Goal: Information Seeking & Learning: Learn about a topic

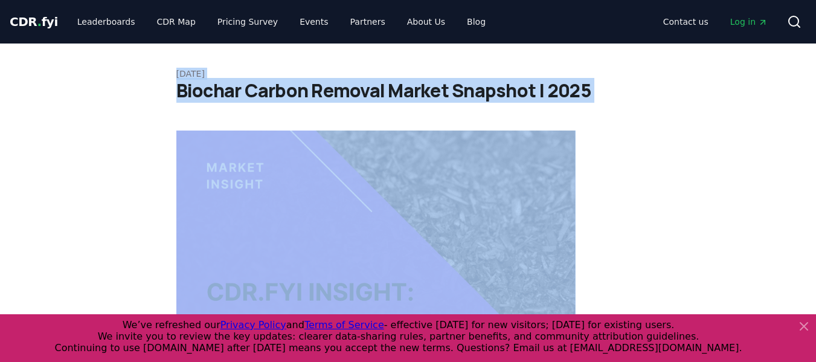
drag, startPoint x: 251, startPoint y: 251, endPoint x: 169, endPoint y: 77, distance: 192.2
copy article "[DATE] Biochar Carbon Removal Market Snapshot | 2025 Highlights A total of 3.04…"
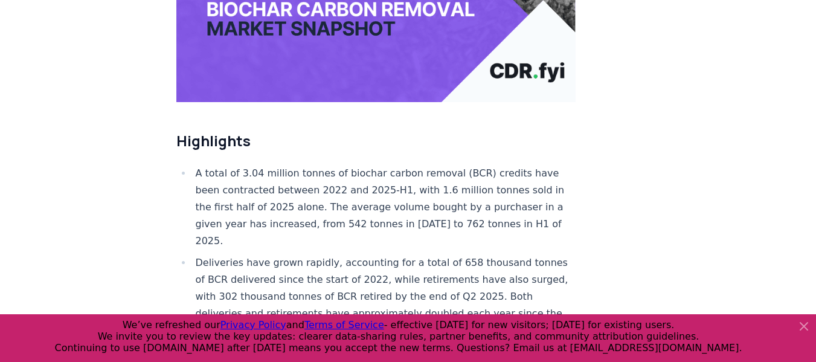
scroll to position [362, 0]
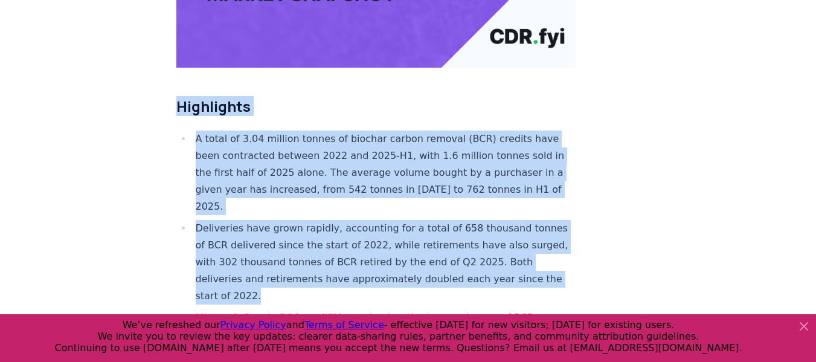
drag, startPoint x: 178, startPoint y: 67, endPoint x: 340, endPoint y: 254, distance: 248.0
copy div "Highlights A total of 3.04 million tonnes of biochar carbon removal (BCR) credi…"
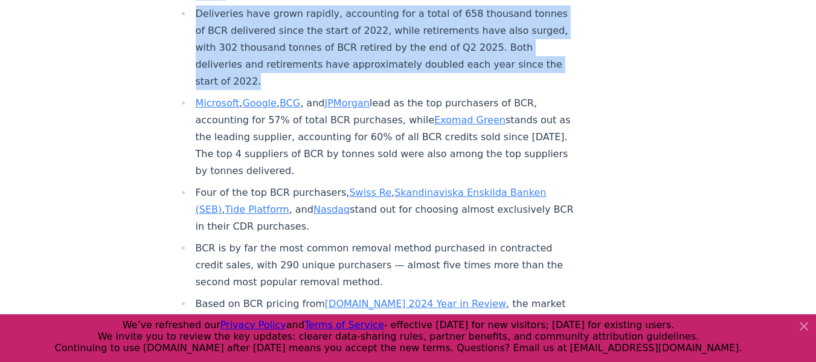
scroll to position [604, 0]
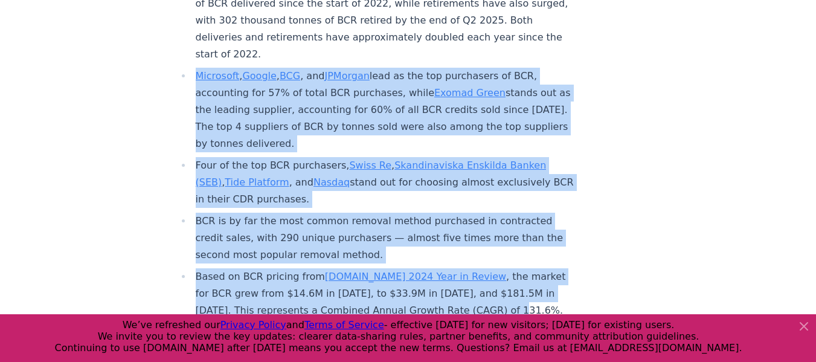
drag, startPoint x: 497, startPoint y: 274, endPoint x: 196, endPoint y: 44, distance: 378.8
click at [196, 44] on ul "A total of 3.04 million tonnes of biochar carbon removal (BCR) credits have bee…" at bounding box center [376, 104] width 400 height 430
copy ul "Microsoft , Google , BCG , and JPMorgan lead as the top purchasers of BCR, acco…"
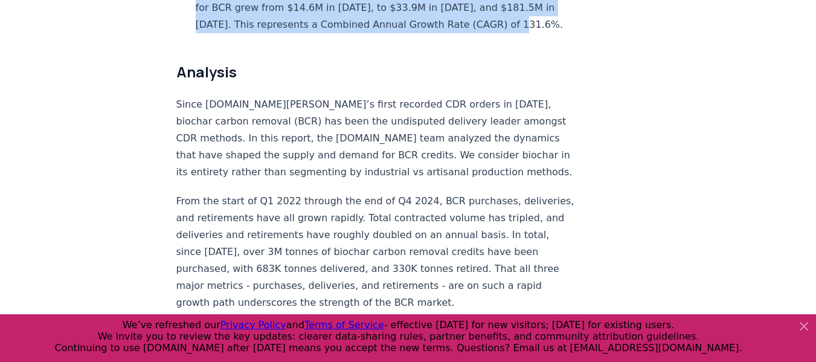
scroll to position [906, 0]
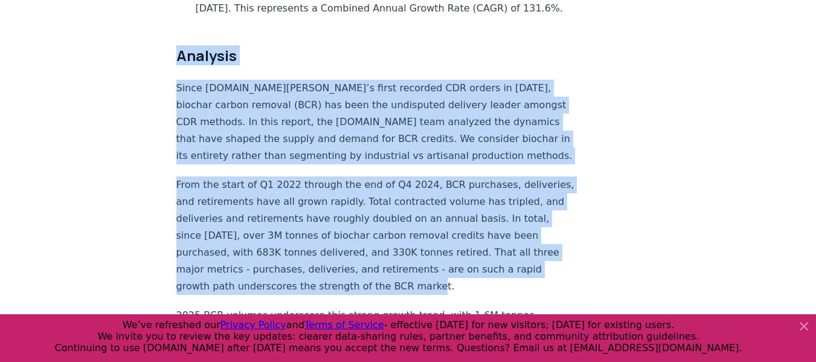
drag, startPoint x: 176, startPoint y: 15, endPoint x: 485, endPoint y: 245, distance: 384.7
copy div "Analysis Since [DOMAIN_NAME][PERSON_NAME]’s first recorded CDR orders in [DATE]…"
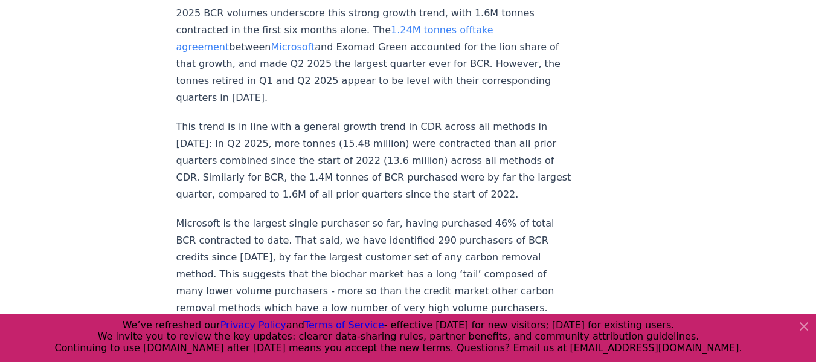
scroll to position [1148, 0]
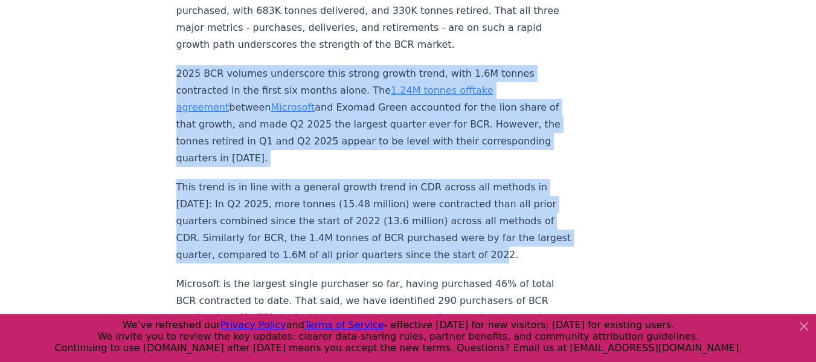
drag, startPoint x: 222, startPoint y: 94, endPoint x: 516, endPoint y: 220, distance: 319.6
copy div "2025 BCR volumes underscore this strong growth trend, with 1.6M tonnes contract…"
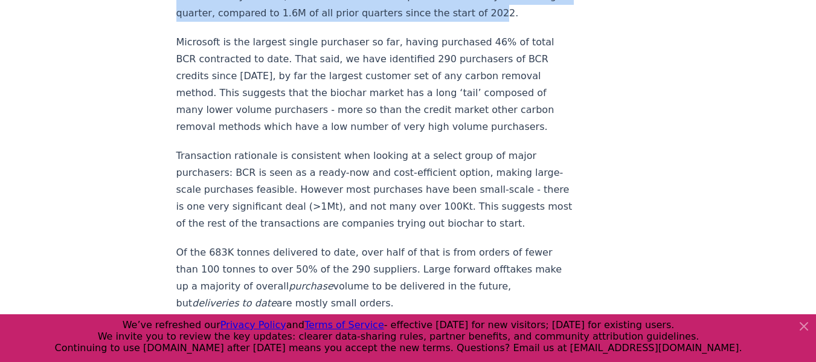
scroll to position [1329, 0]
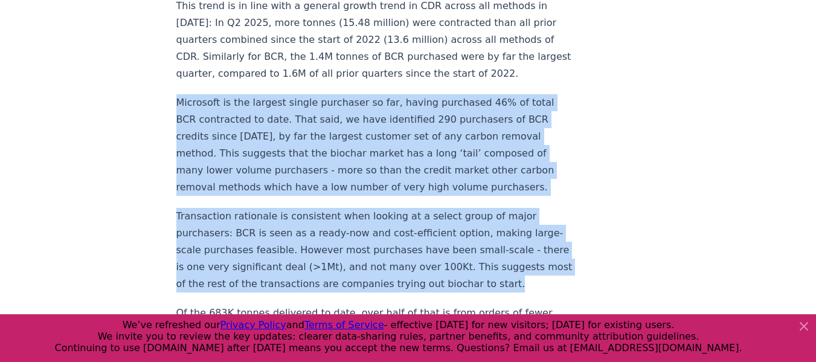
drag, startPoint x: 209, startPoint y: 261, endPoint x: 153, endPoint y: 66, distance: 202.3
copy div "Microsoft is the largest single purchaser so far, having purchased 46% of total…"
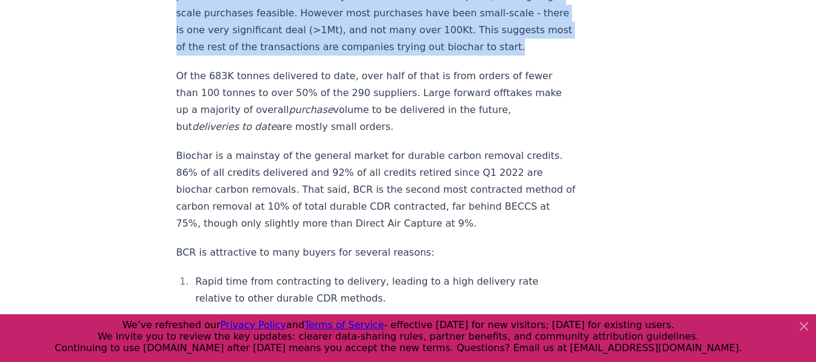
scroll to position [1571, 0]
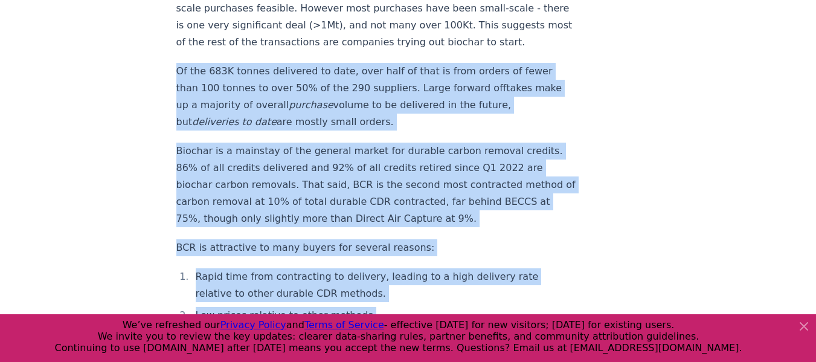
drag, startPoint x: 364, startPoint y: 292, endPoint x: 176, endPoint y: 58, distance: 300.0
copy div "Of the 683K tonnes delivered to date, over half of that is from orders of fewer…"
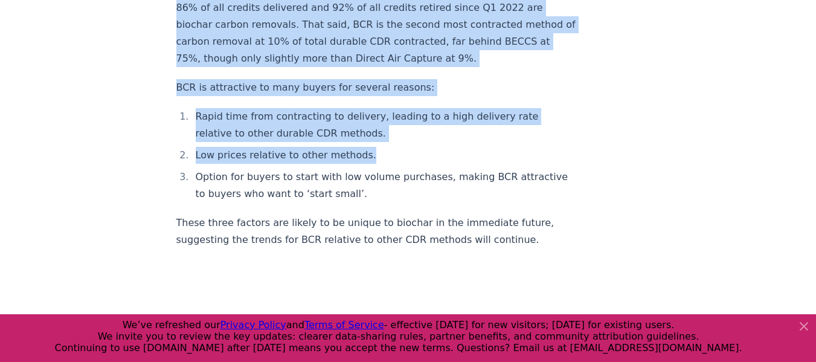
scroll to position [1752, 0]
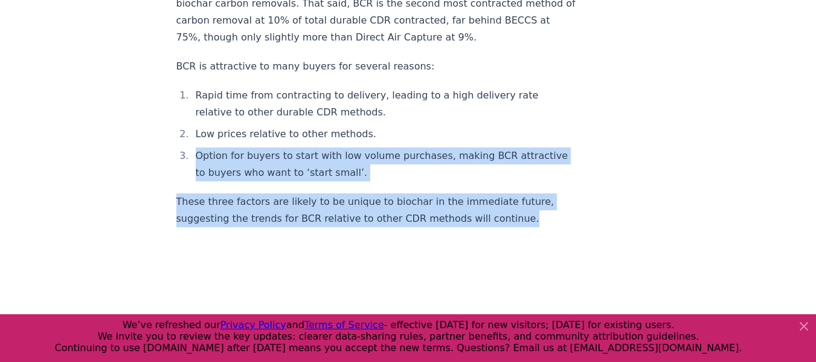
drag, startPoint x: 506, startPoint y: 199, endPoint x: 173, endPoint y: 130, distance: 339.9
copy div "Option for buyers to start with low volume purchases, making BCR attractive to …"
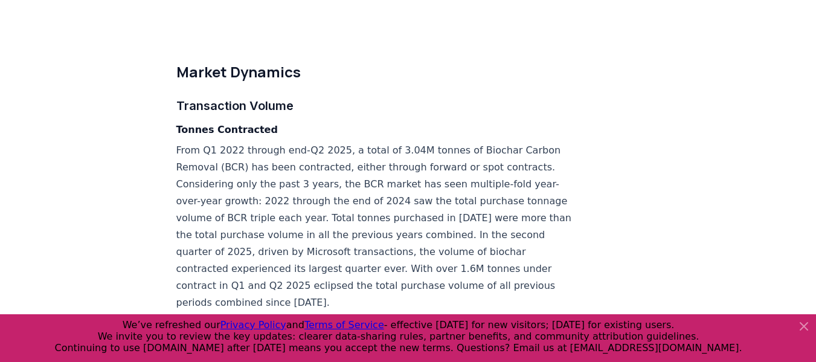
scroll to position [3081, 0]
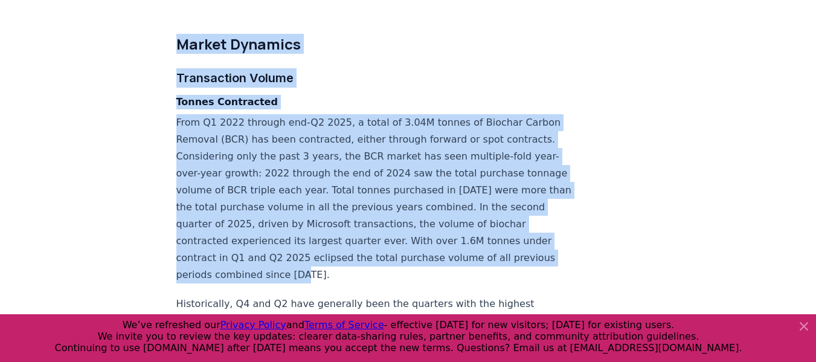
drag, startPoint x: 176, startPoint y: 24, endPoint x: 429, endPoint y: 248, distance: 337.7
copy div "Market Dynamics Transaction Volume Tonnes Contracted From Q1 2022 through end-Q…"
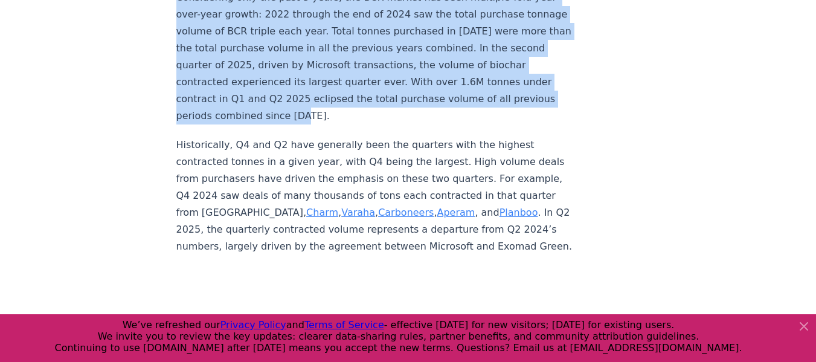
scroll to position [3262, 0]
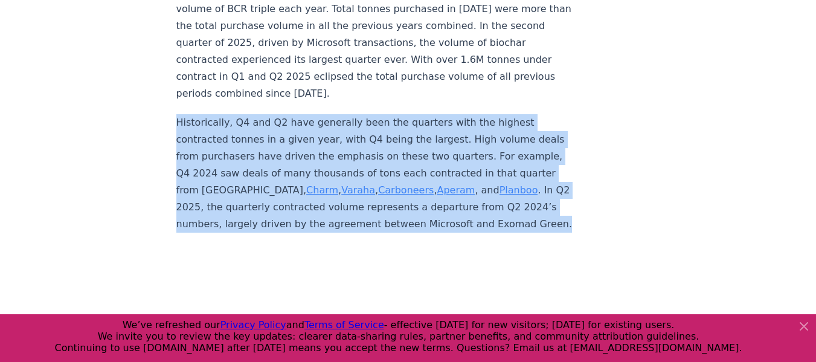
drag, startPoint x: 225, startPoint y: 217, endPoint x: 170, endPoint y: 107, distance: 122.9
copy p "Historically, Q4 and Q2 have generally been the quarters with the highest contr…"
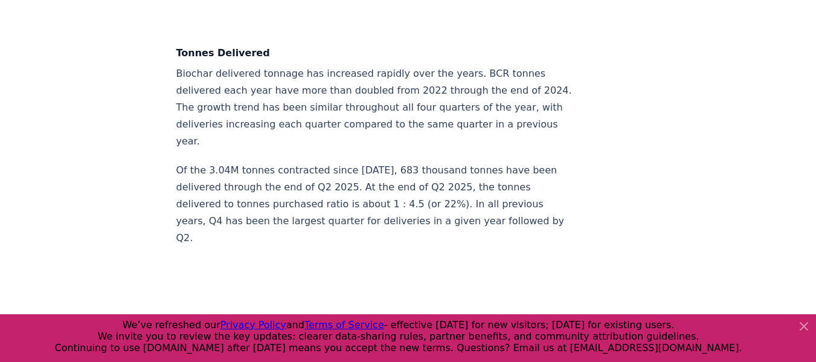
scroll to position [3746, 0]
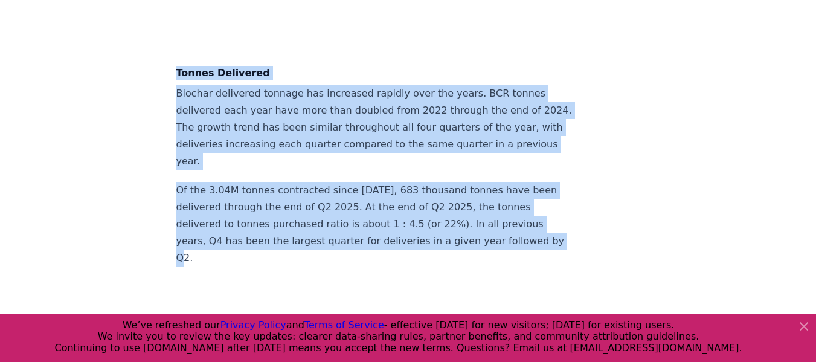
drag, startPoint x: 193, startPoint y: 253, endPoint x: 167, endPoint y: 71, distance: 183.6
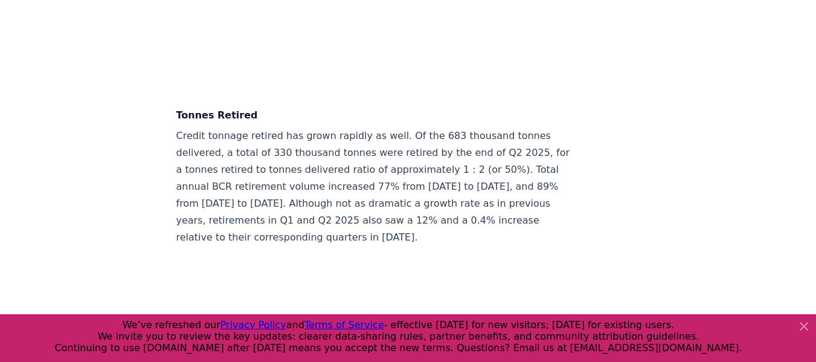
scroll to position [4229, 0]
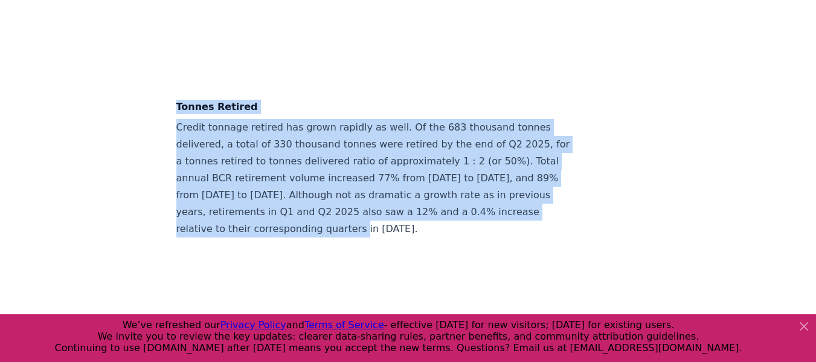
drag, startPoint x: 393, startPoint y: 227, endPoint x: 163, endPoint y: 106, distance: 260.3
click at [163, 106] on div "[DATE] Biochar Carbon Removal Market Snapshot | 2025 Highlights A total of 3.04…" at bounding box center [408, 27] width 816 height 8427
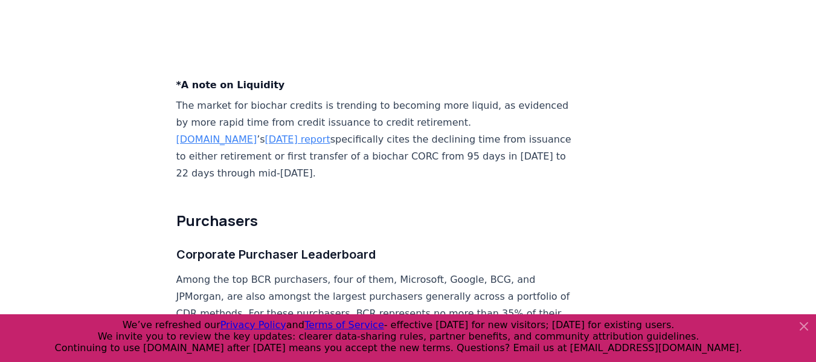
scroll to position [4712, 0]
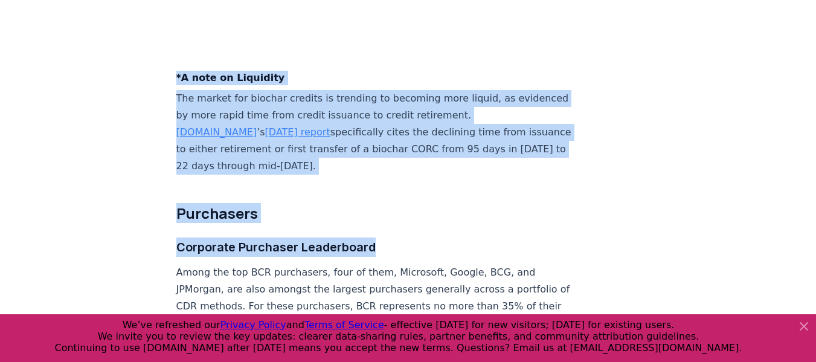
drag, startPoint x: 176, startPoint y: 70, endPoint x: 387, endPoint y: 246, distance: 274.1
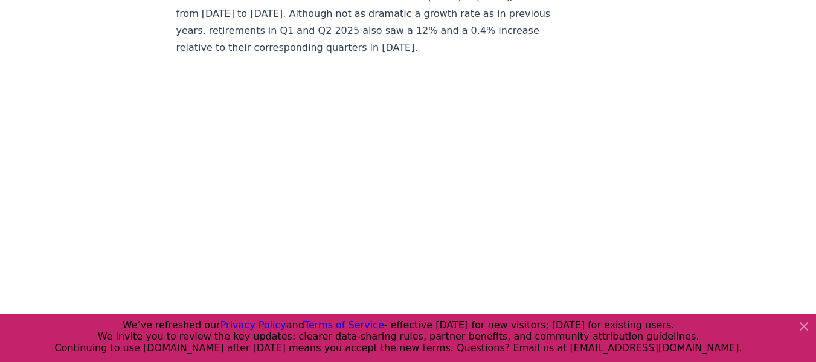
scroll to position [4229, 0]
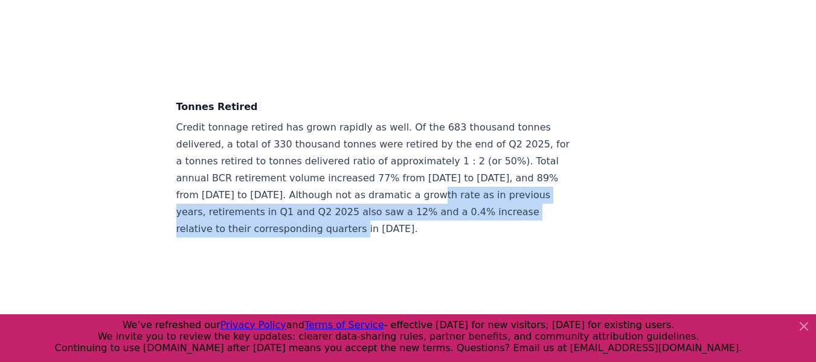
drag, startPoint x: 462, startPoint y: 192, endPoint x: 465, endPoint y: 221, distance: 29.2
click at [465, 221] on p "Credit tonnage retired has grown rapidly as well. Of the 683 thousand tonnes de…" at bounding box center [376, 178] width 400 height 118
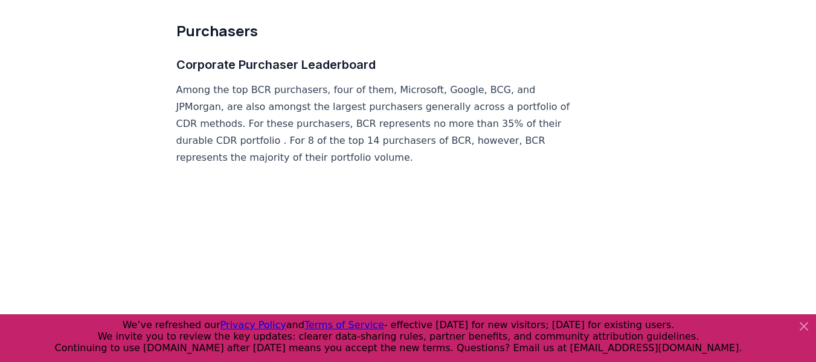
scroll to position [4894, 0]
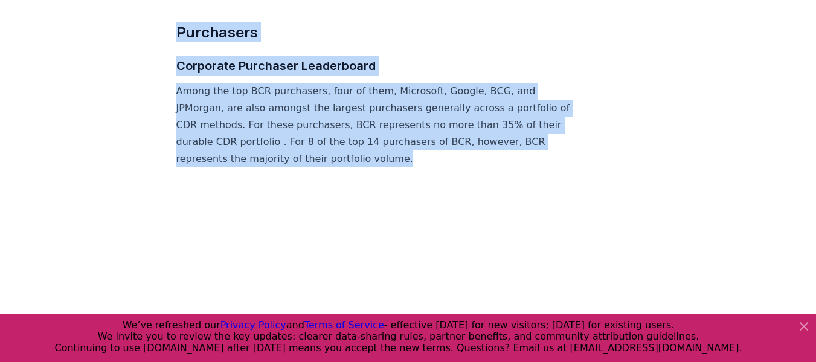
drag, startPoint x: 420, startPoint y: 153, endPoint x: 170, endPoint y: 32, distance: 277.5
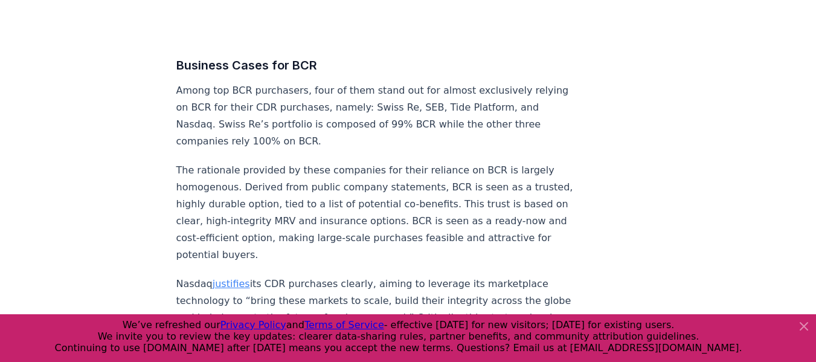
scroll to position [5317, 0]
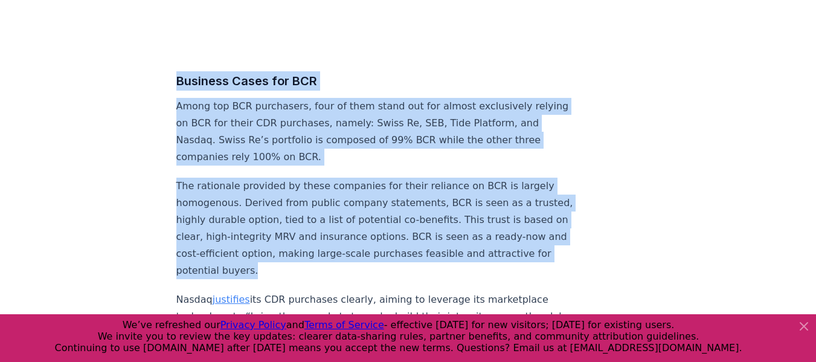
drag, startPoint x: 176, startPoint y: 75, endPoint x: 308, endPoint y: 264, distance: 230.1
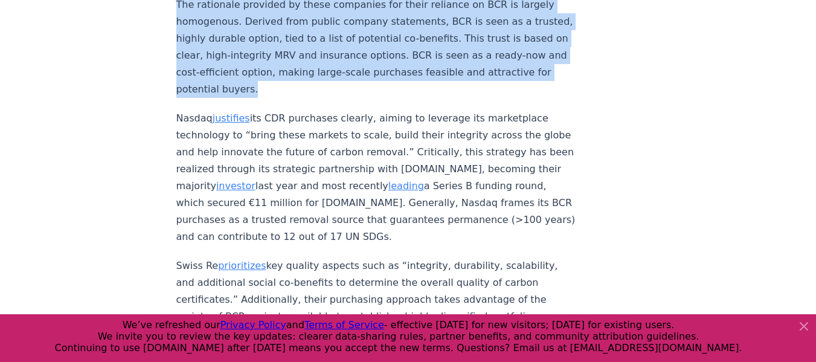
scroll to position [5558, 0]
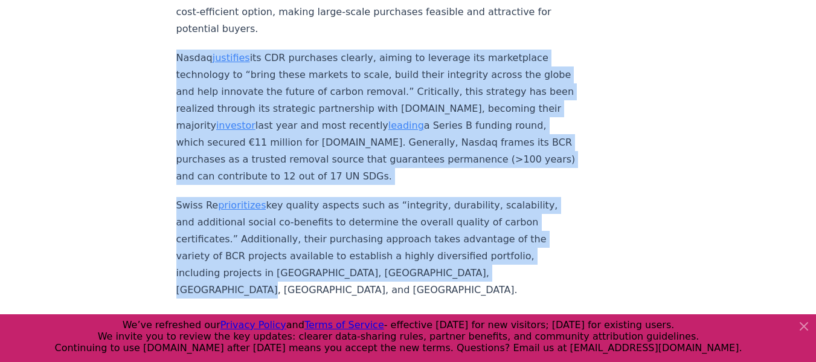
drag, startPoint x: 509, startPoint y: 269, endPoint x: 169, endPoint y: 61, distance: 398.4
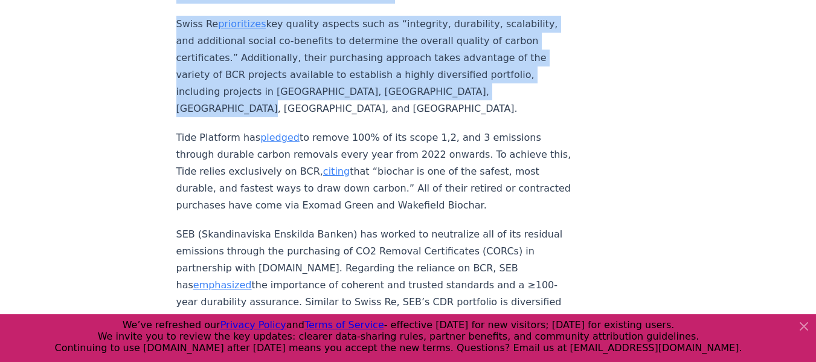
scroll to position [5800, 0]
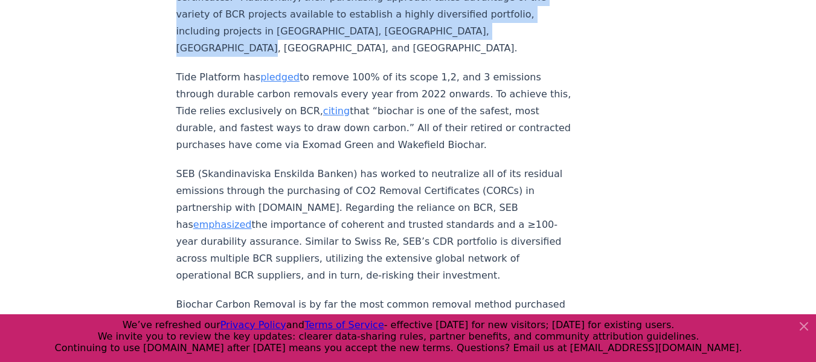
drag, startPoint x: 471, startPoint y: 253, endPoint x: 169, endPoint y: 61, distance: 358.0
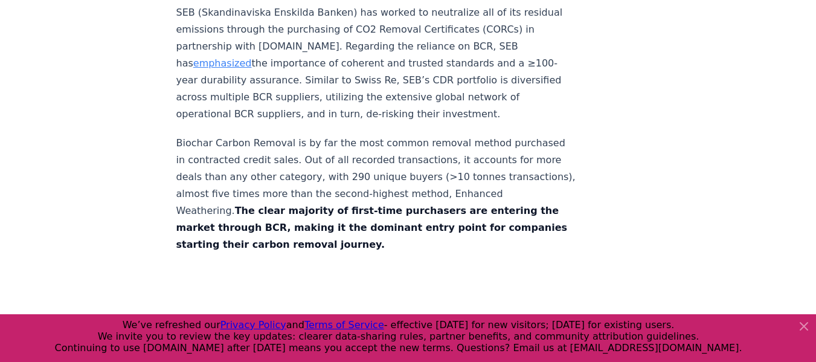
scroll to position [5981, 0]
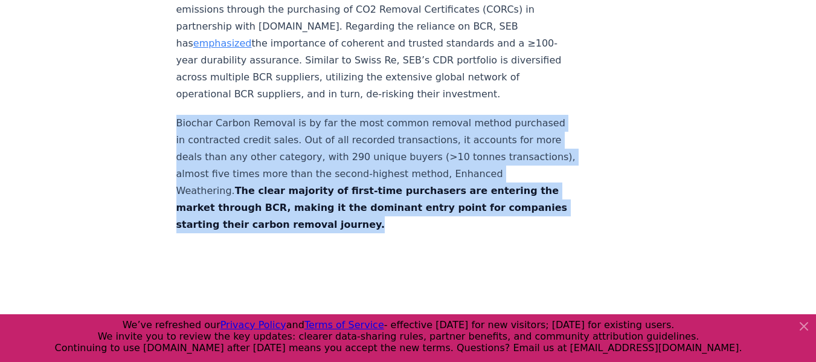
drag, startPoint x: 407, startPoint y: 206, endPoint x: 156, endPoint y: 103, distance: 271.2
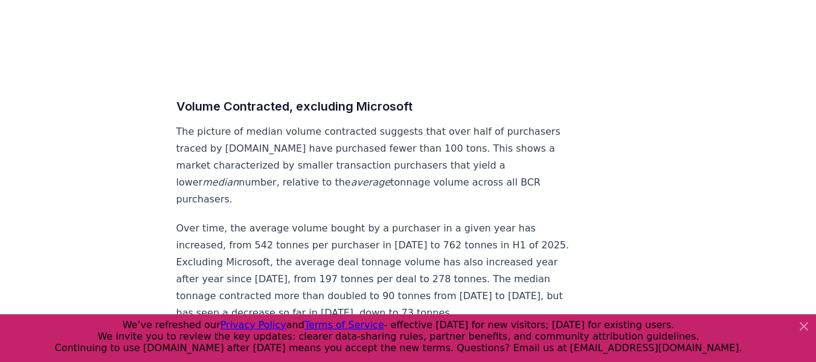
scroll to position [6465, 0]
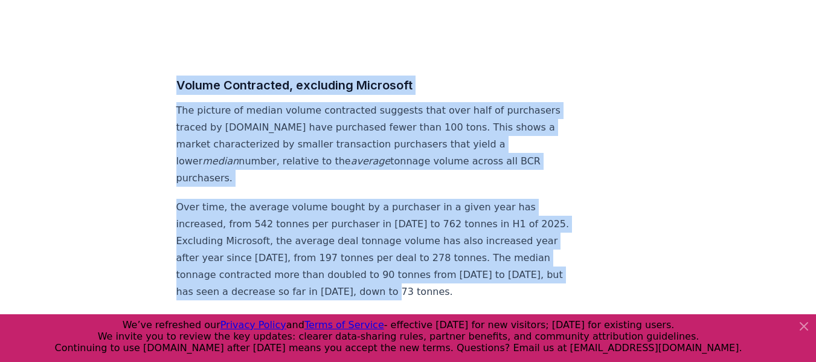
drag, startPoint x: 421, startPoint y: 253, endPoint x: 169, endPoint y: 69, distance: 312.1
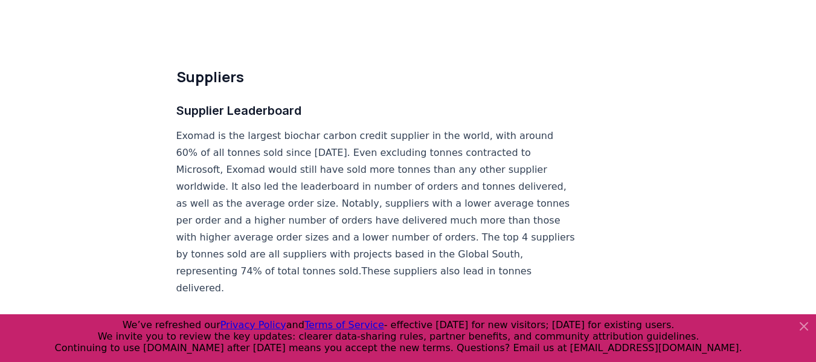
scroll to position [7008, 0]
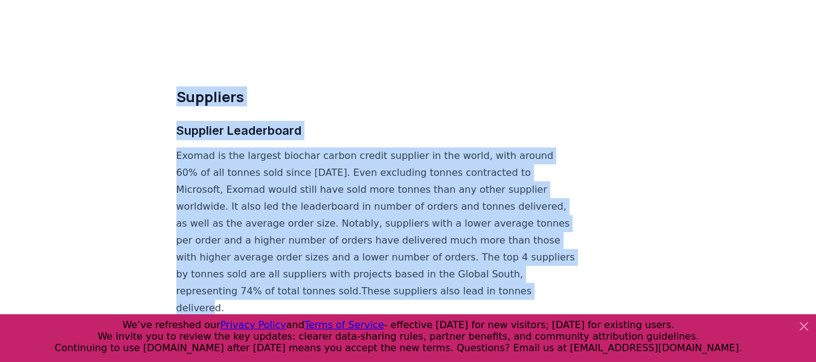
drag, startPoint x: 266, startPoint y: 266, endPoint x: 160, endPoint y: 57, distance: 234.3
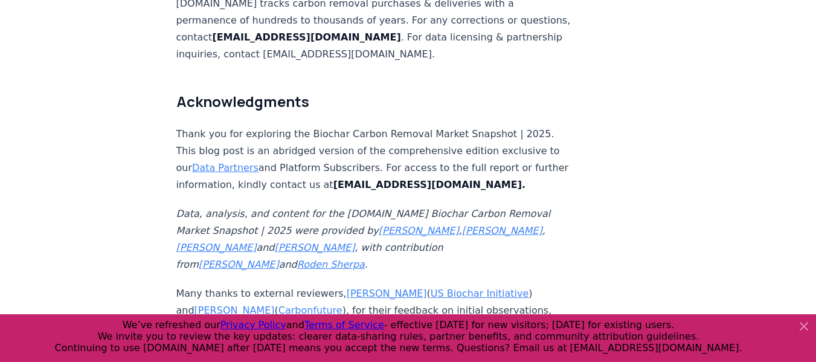
scroll to position [7794, 0]
